Goal: Obtain resource: Download file/media

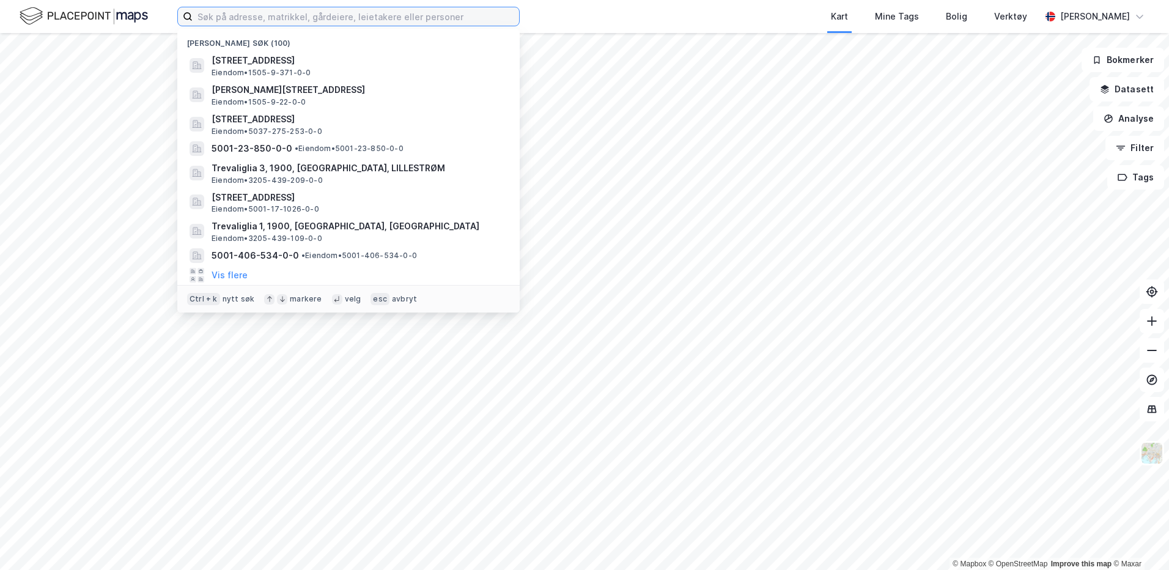
click at [269, 18] on input at bounding box center [356, 16] width 327 height 18
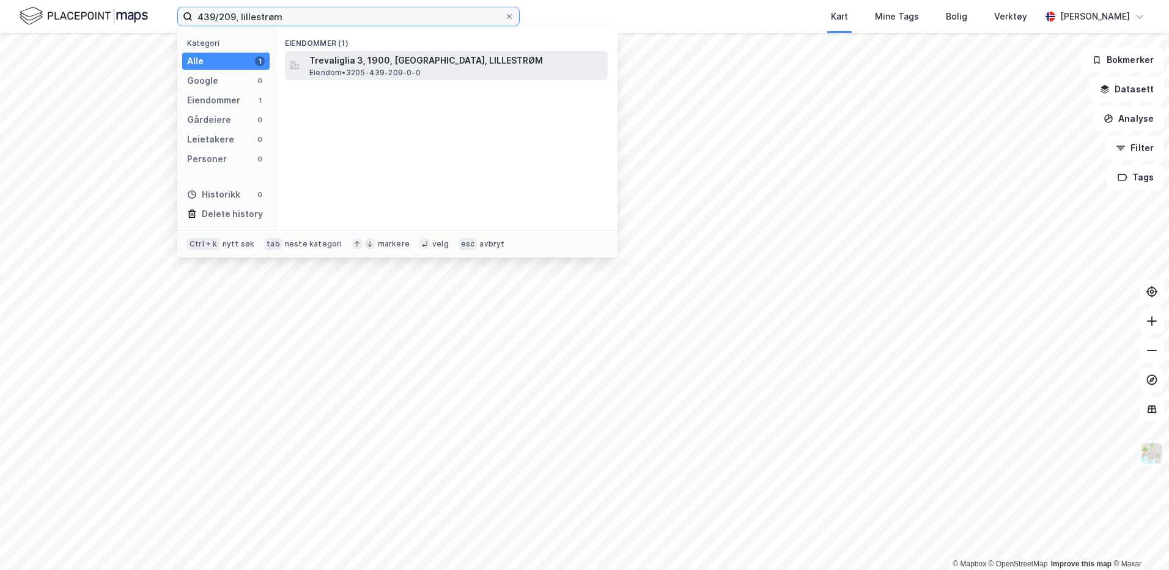
type input "439/209, lillestrøm"
click at [383, 65] on span "Trevaliglia 3, 1900, FETSUND, LILLESTRØM" at bounding box center [456, 60] width 294 height 15
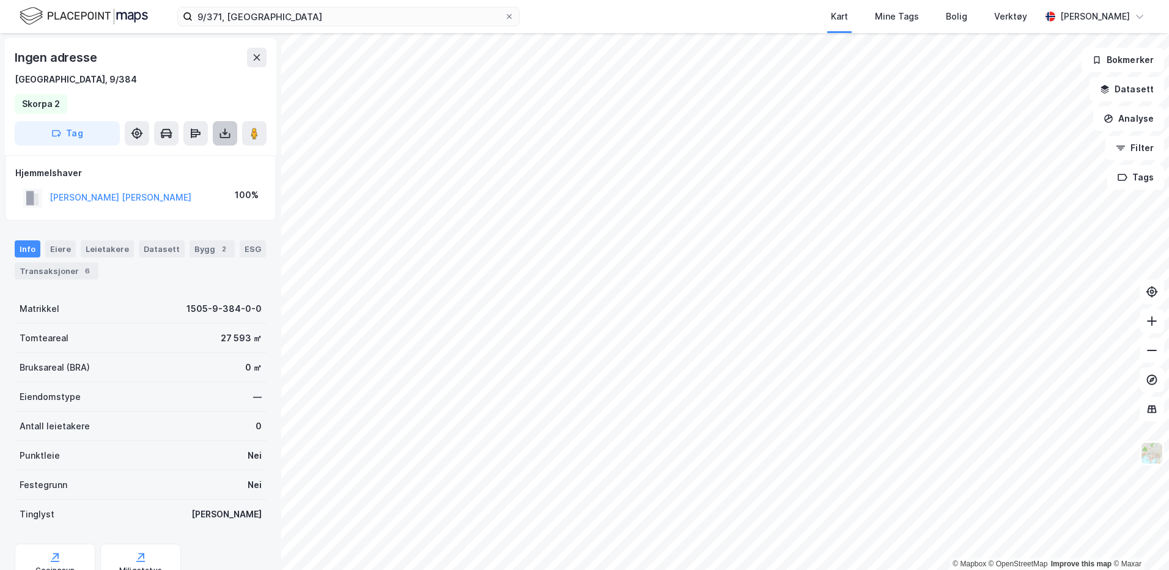
click at [222, 135] on icon at bounding box center [225, 133] width 12 height 12
click at [177, 159] on div "Last ned grunnbok" at bounding box center [164, 158] width 71 height 10
